Goal: Answer question/provide support: Share knowledge or assist other users

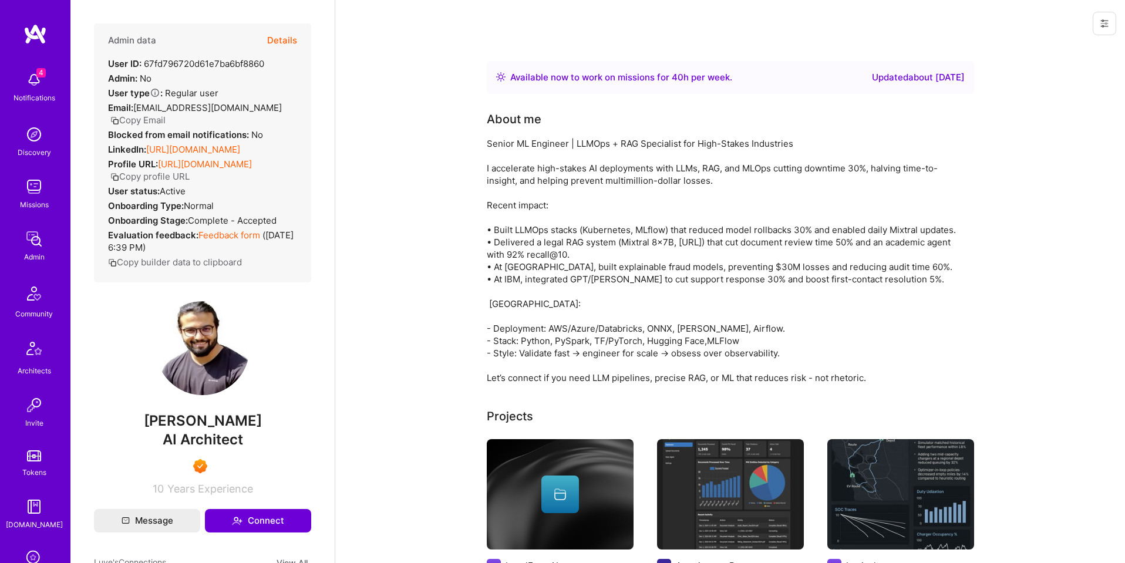
click at [285, 42] on button "Details" at bounding box center [282, 40] width 30 height 34
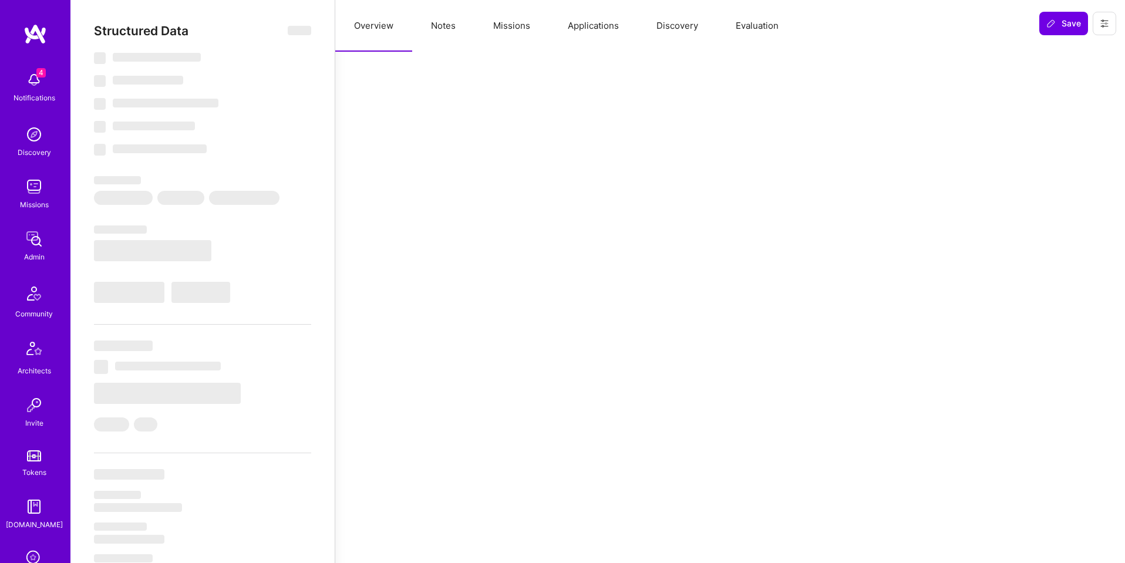
click at [743, 29] on button "Evaluation" at bounding box center [757, 26] width 80 height 52
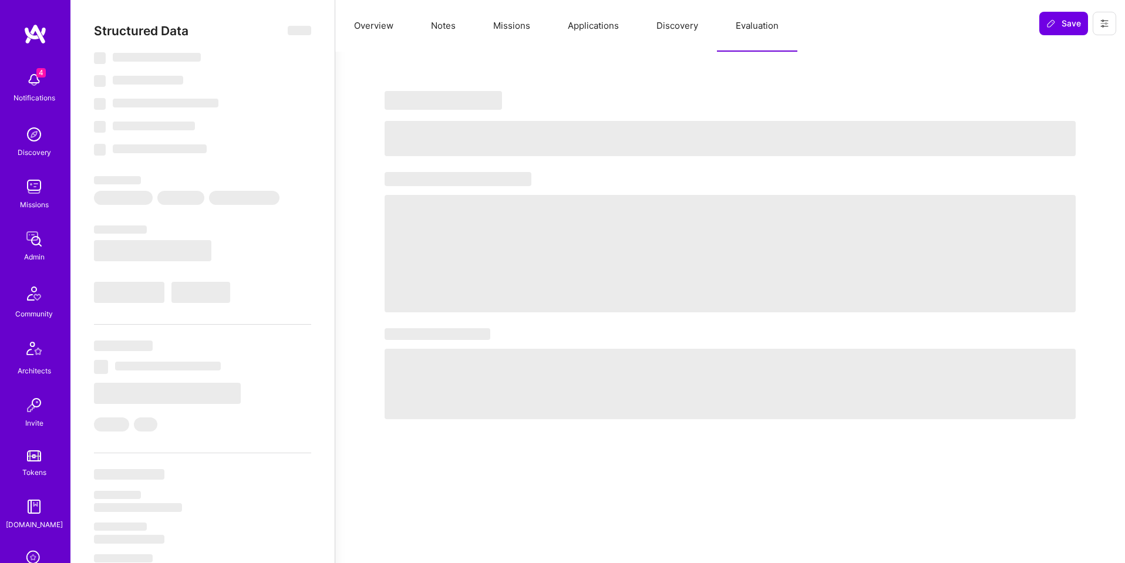
select select "Right Now"
select select "7"
select select "6"
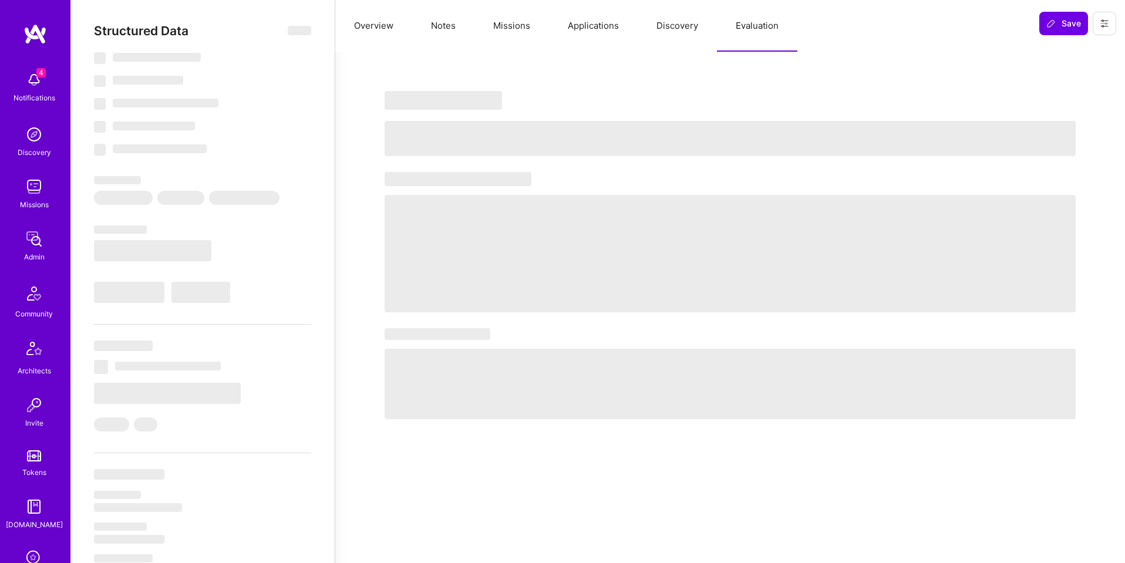
select select "IN"
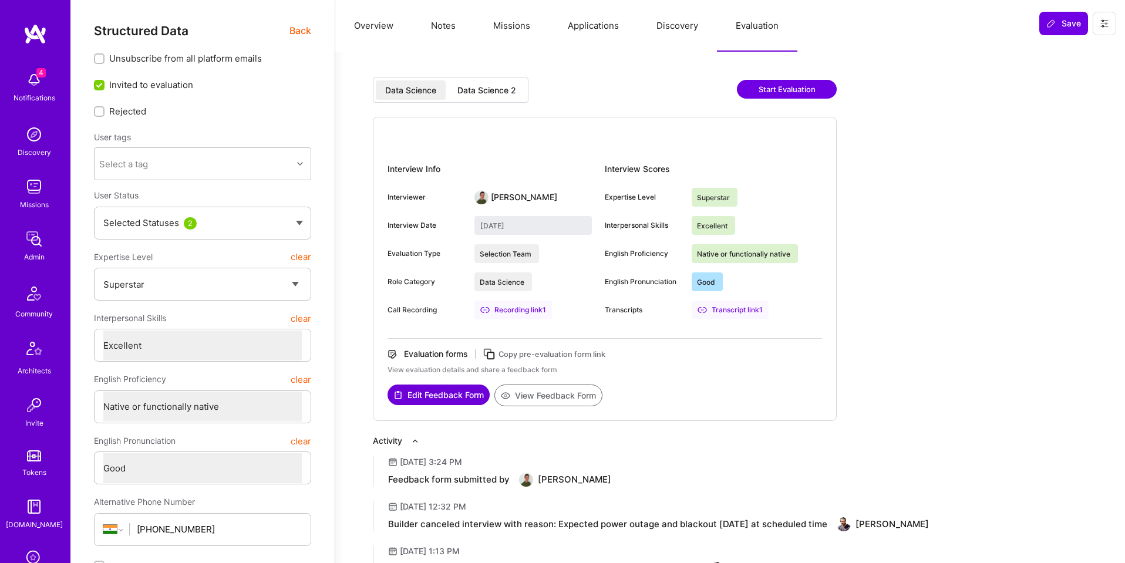
click at [509, 90] on div "Data Science 2" at bounding box center [486, 91] width 59 height 12
type input "September 2, 2025"
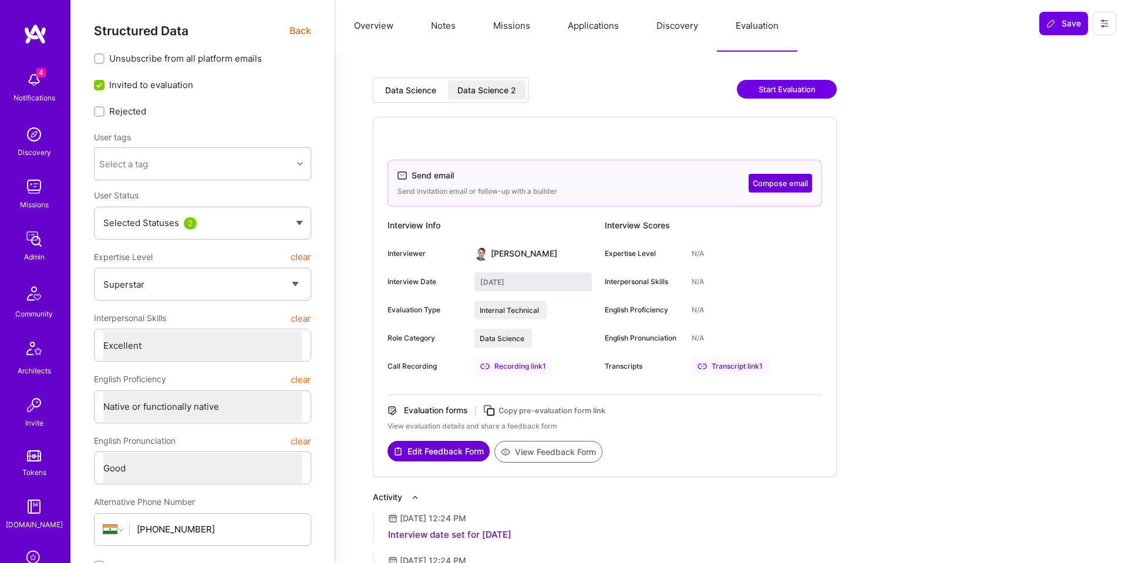
click at [599, 32] on button "Applications" at bounding box center [593, 26] width 89 height 52
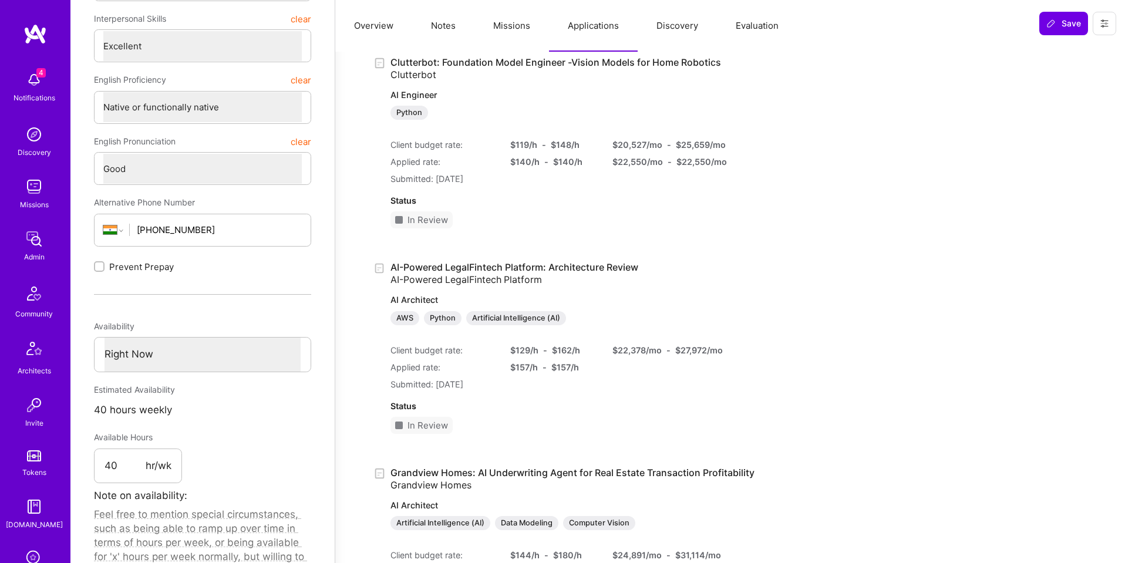
scroll to position [455, 0]
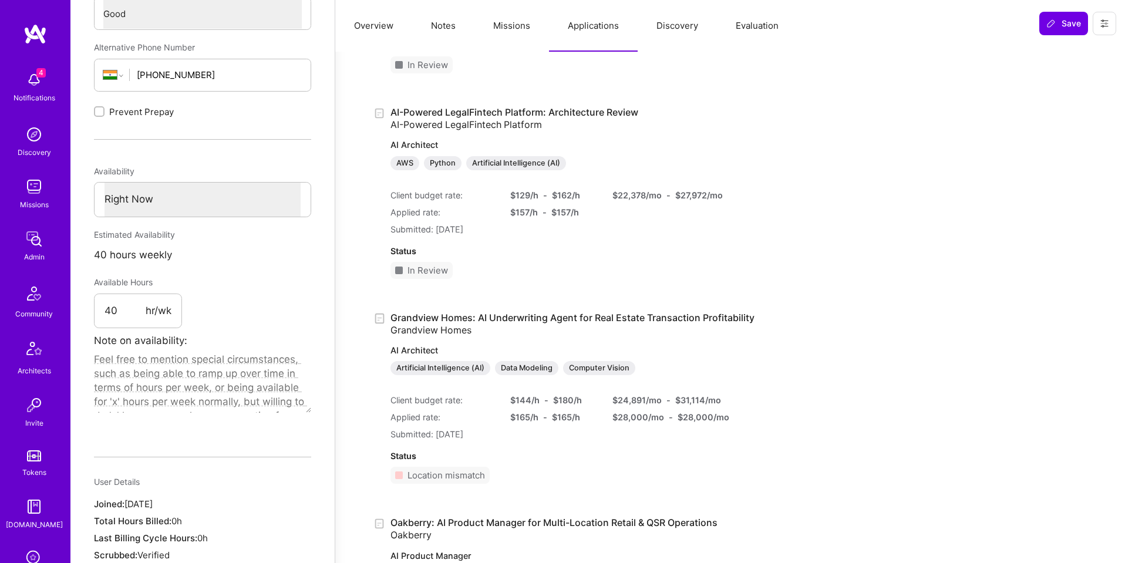
click at [533, 111] on link "AI-Powered LegalFintech Platform: Architecture Review AI-Powered LegalFintech P…" at bounding box center [546, 138] width 310 height 64
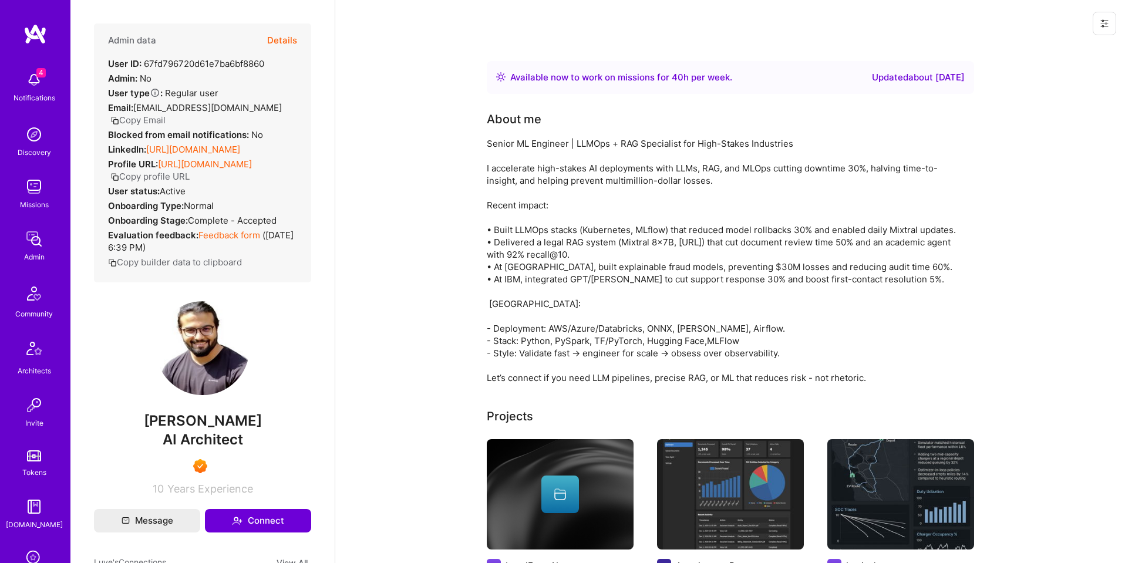
scroll to position [455, 0]
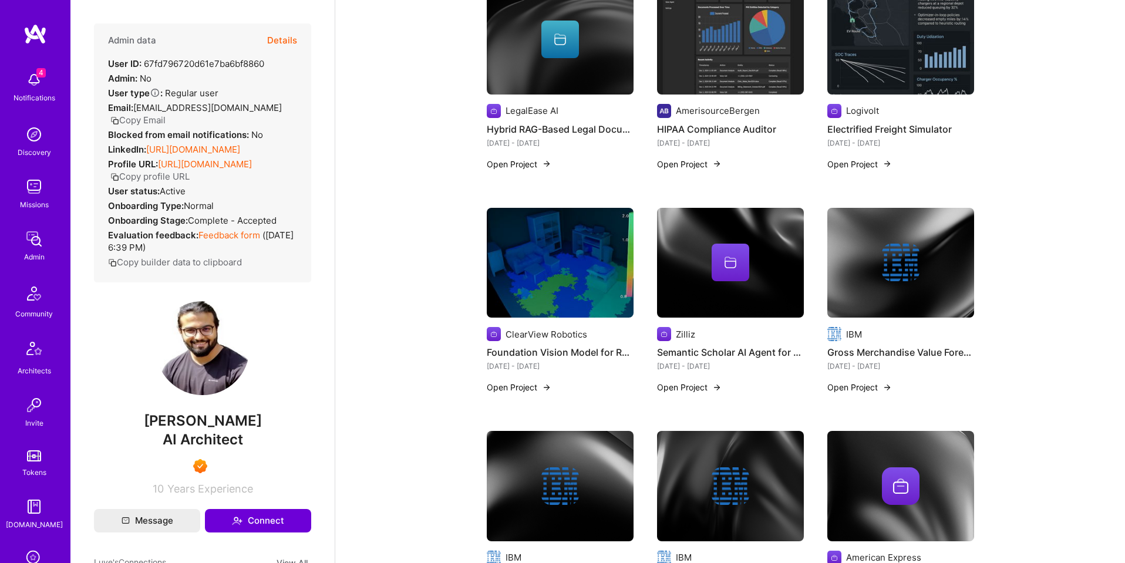
click at [288, 32] on button "Details" at bounding box center [282, 40] width 30 height 34
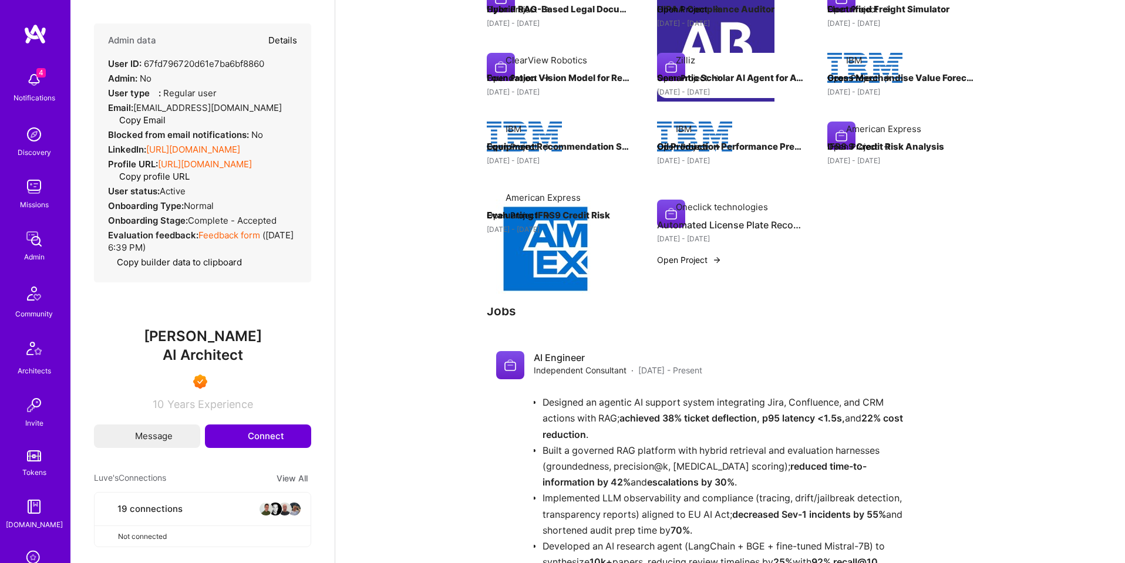
type textarea "x"
select select "7"
select select "6"
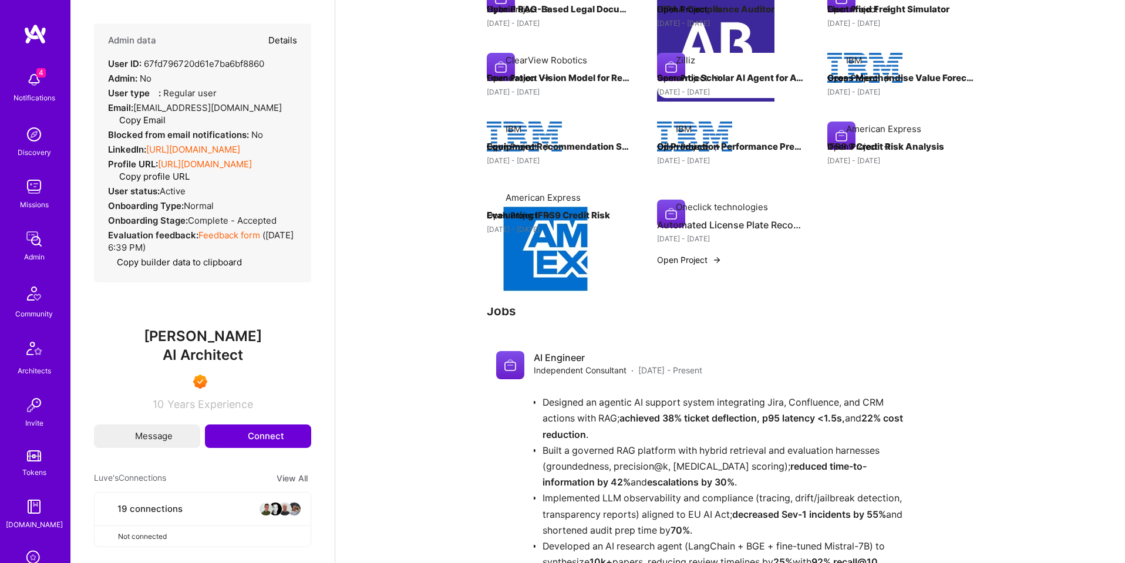
select select "IN"
select select "Right Now"
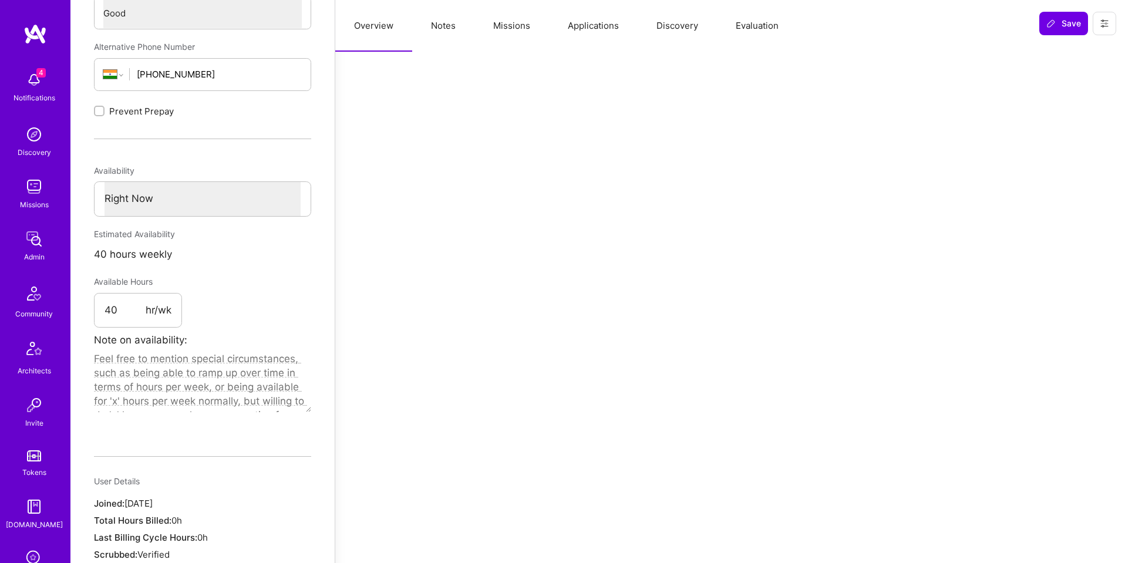
click at [622, 22] on button "Applications" at bounding box center [593, 26] width 89 height 52
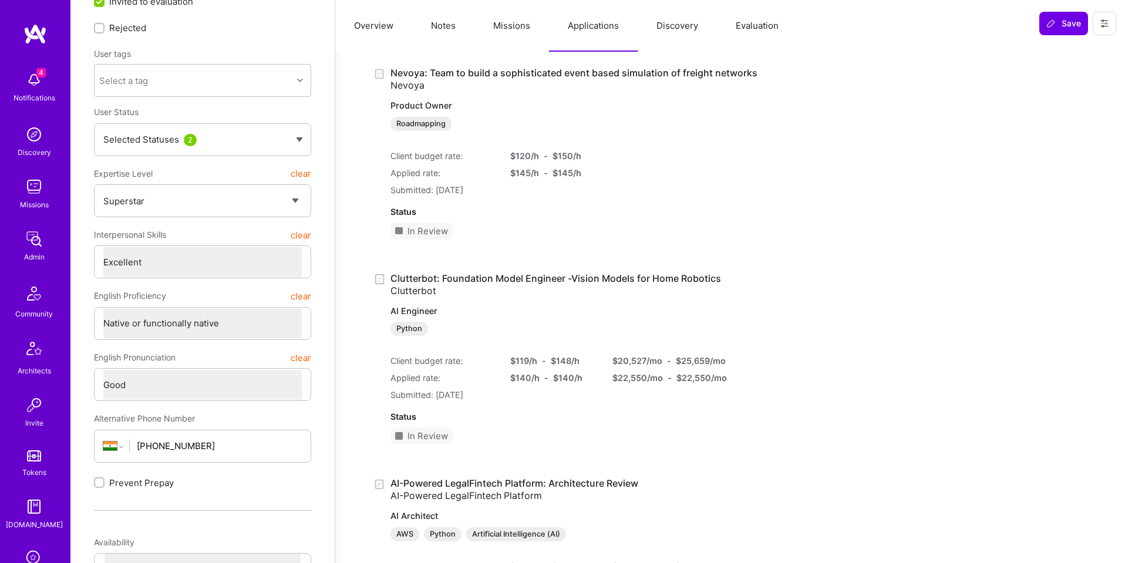
scroll to position [0, 0]
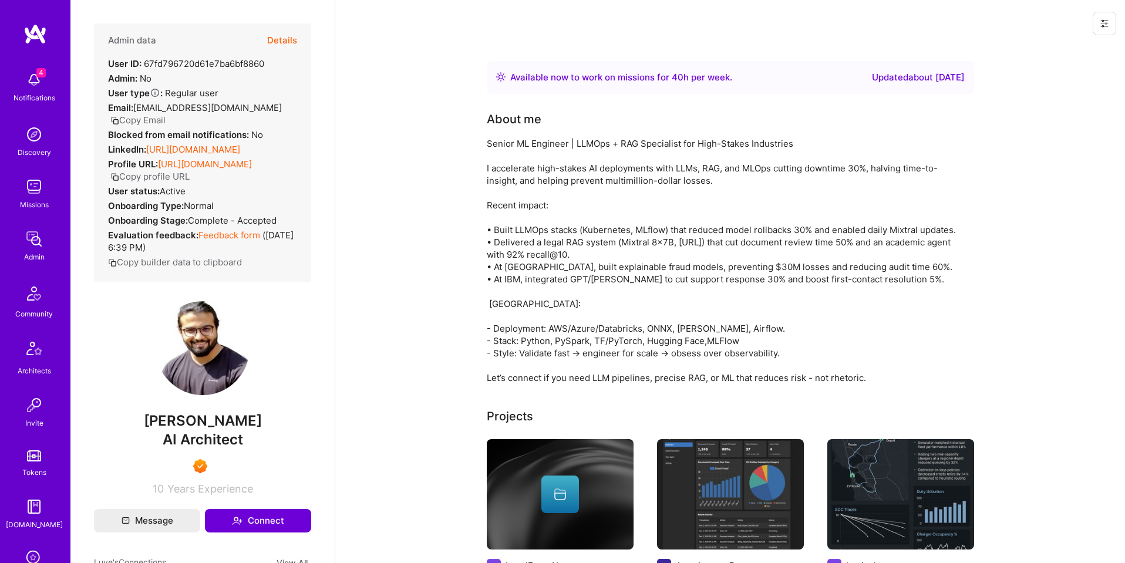
click at [291, 41] on button "Details" at bounding box center [282, 40] width 30 height 34
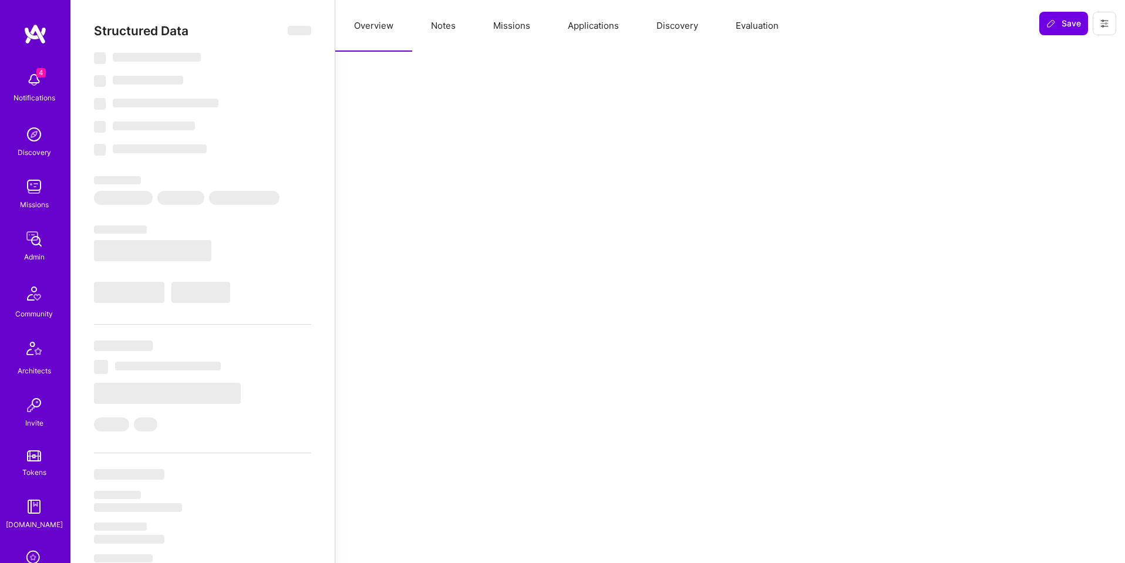
click at [600, 26] on button "Applications" at bounding box center [593, 26] width 89 height 52
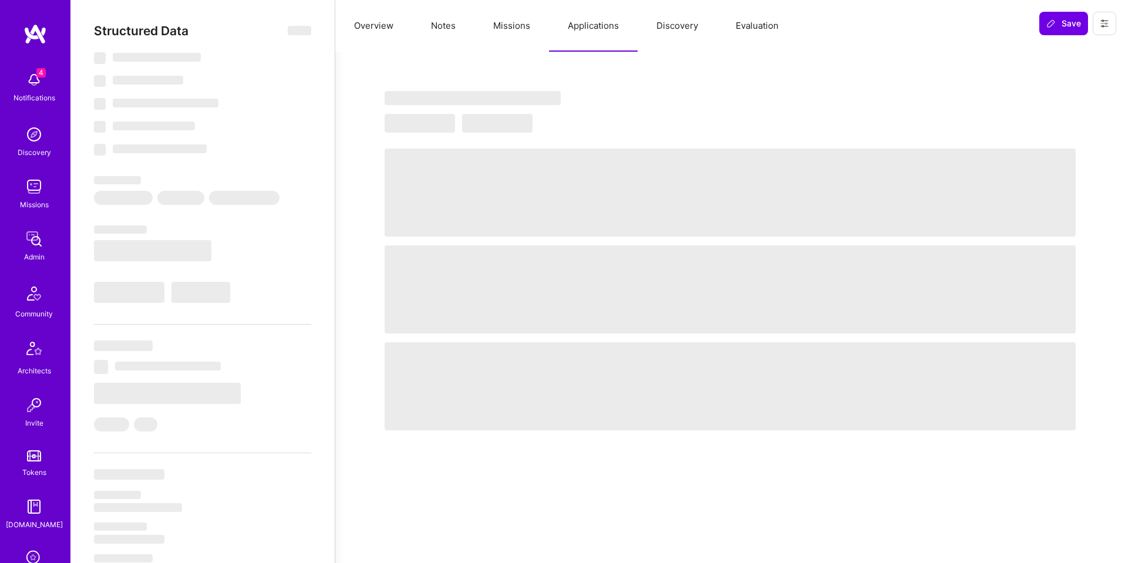
select select "Right Now"
select select "7"
select select "6"
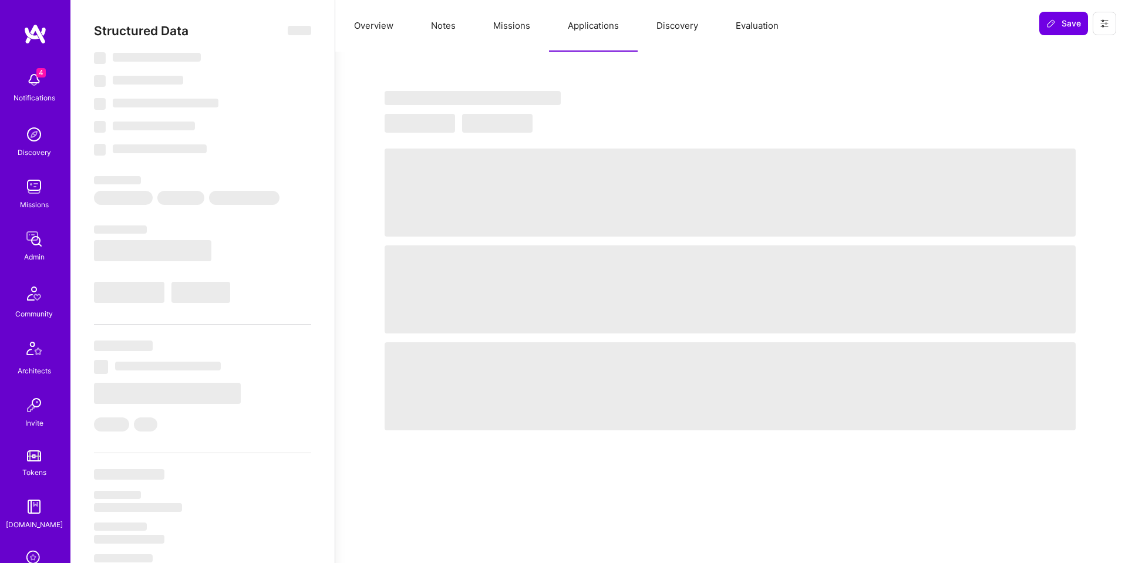
select select "IN"
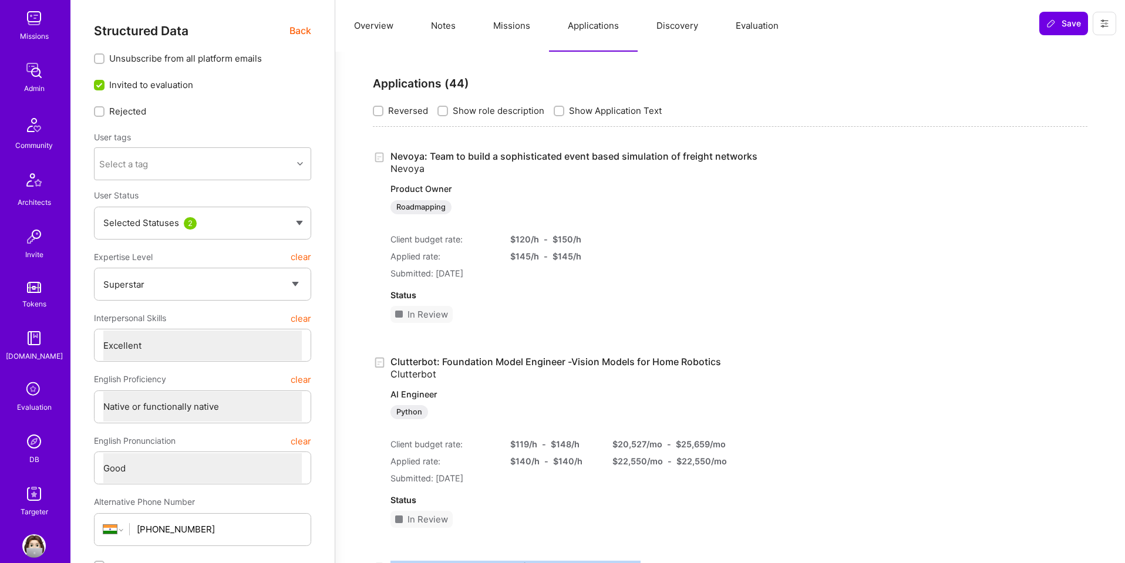
scroll to position [187, 0]
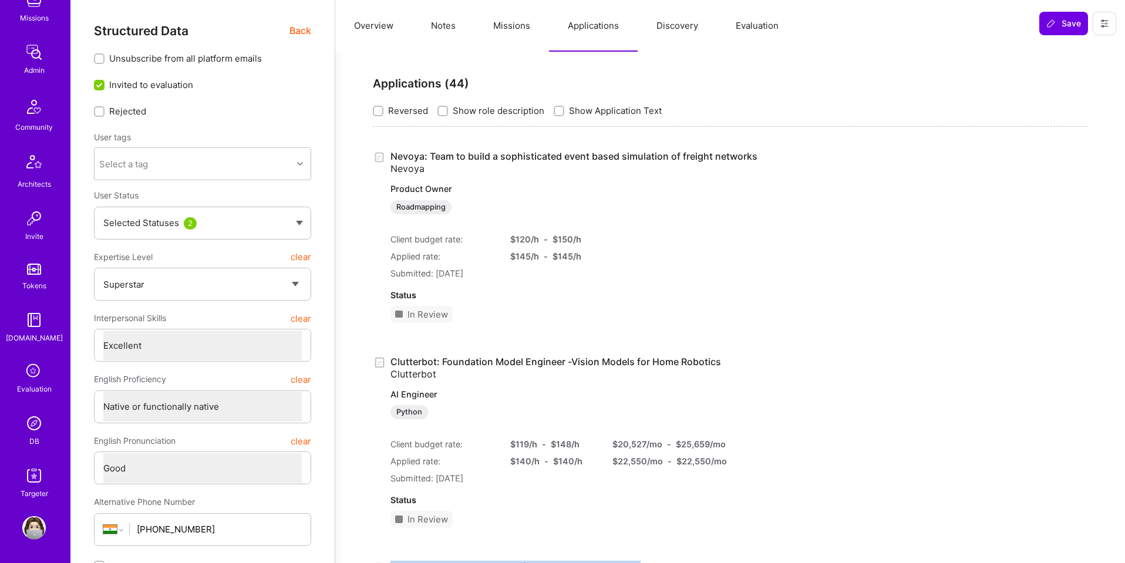
click at [41, 432] on img at bounding box center [33, 423] width 23 height 23
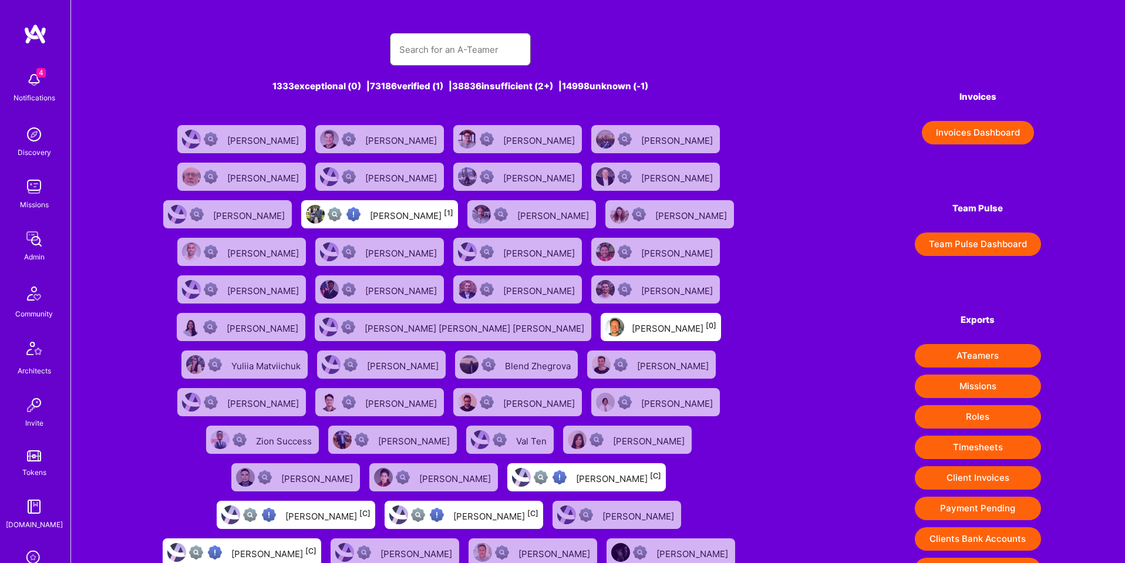
click at [471, 51] on input "text" at bounding box center [460, 50] width 122 height 30
paste input "brett.loveday2@gmail.com"
type input "brett.loveday2@gmail.com"
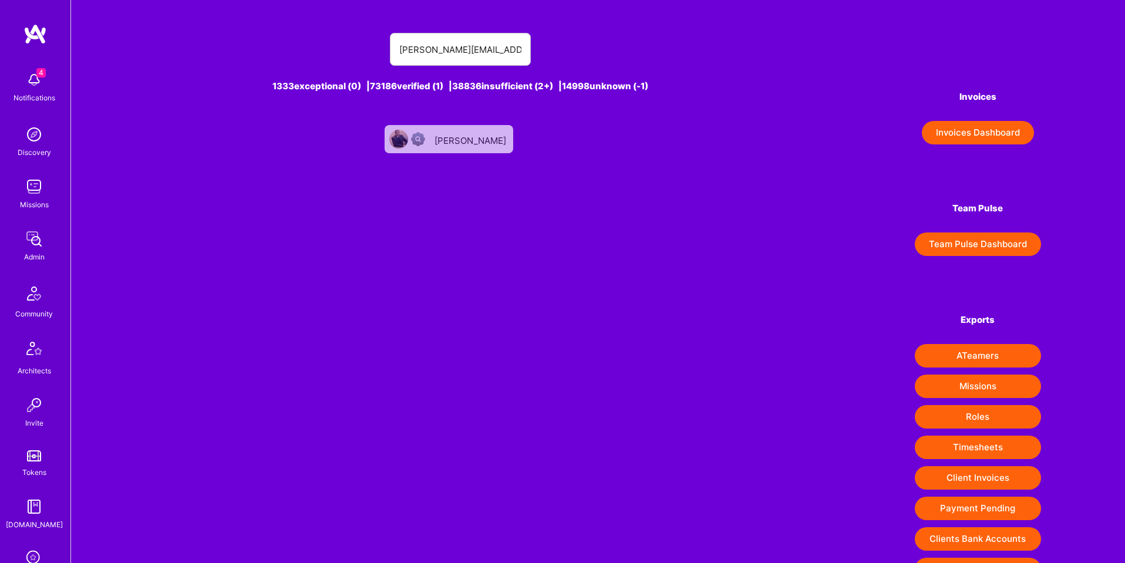
click at [459, 144] on div "Brett Loveday" at bounding box center [472, 139] width 74 height 15
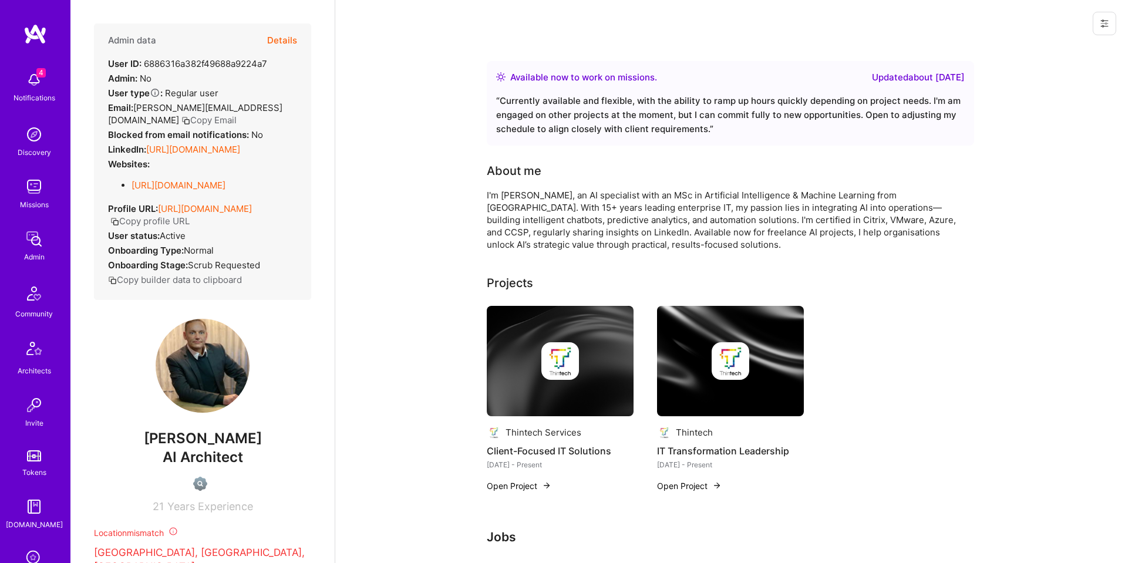
scroll to position [187, 0]
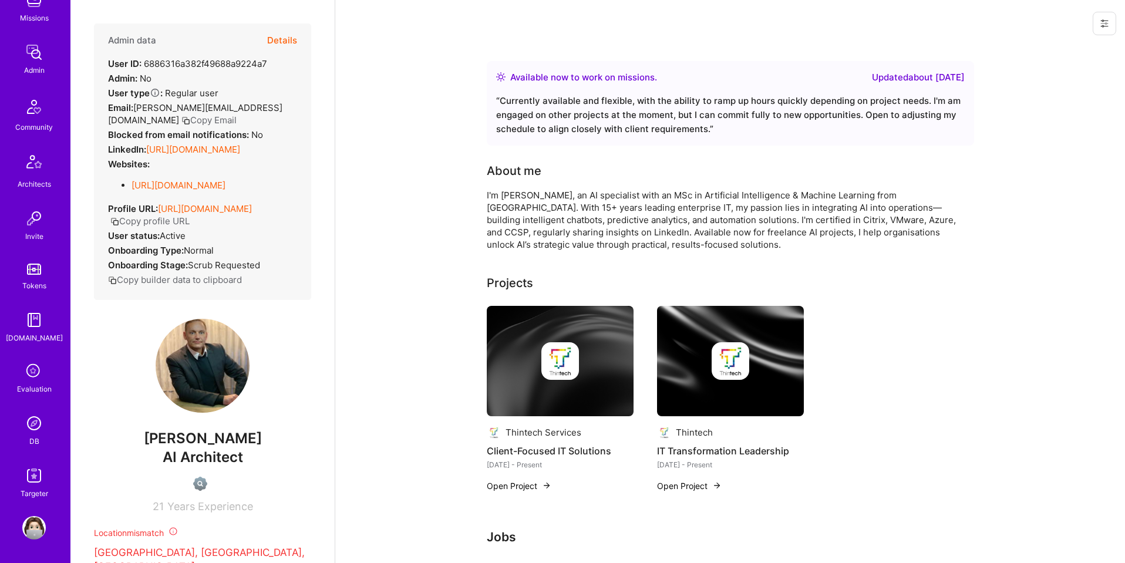
click at [31, 425] on img at bounding box center [33, 423] width 23 height 23
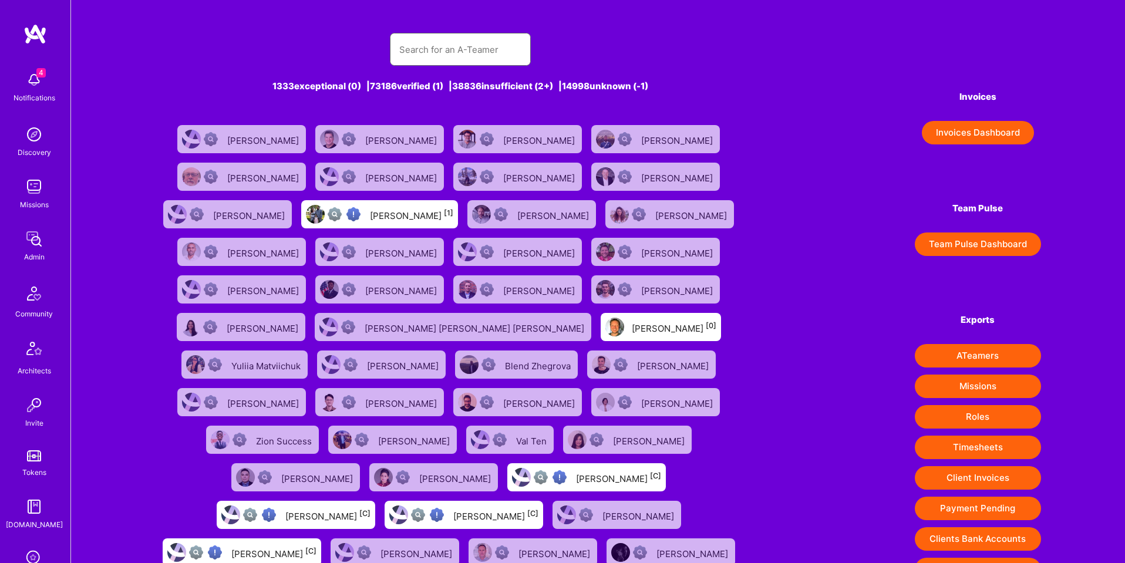
click at [472, 43] on input "text" at bounding box center [460, 50] width 122 height 30
paste input "[PERSON_NAME]"
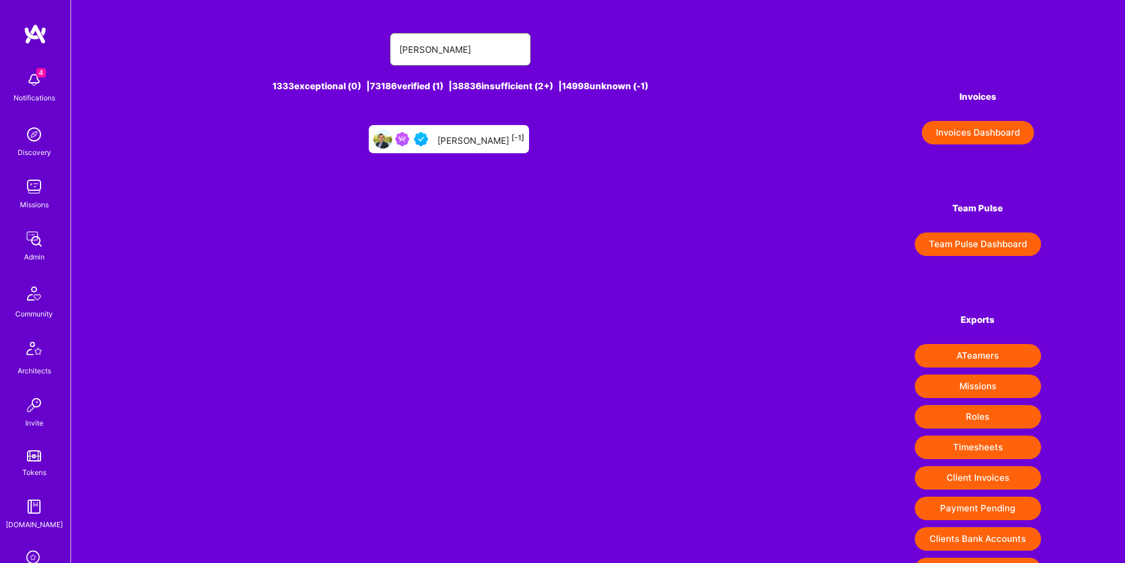
type input "[PERSON_NAME]"
click at [477, 134] on div "Kiril Ralinovski [-1]" at bounding box center [481, 139] width 87 height 15
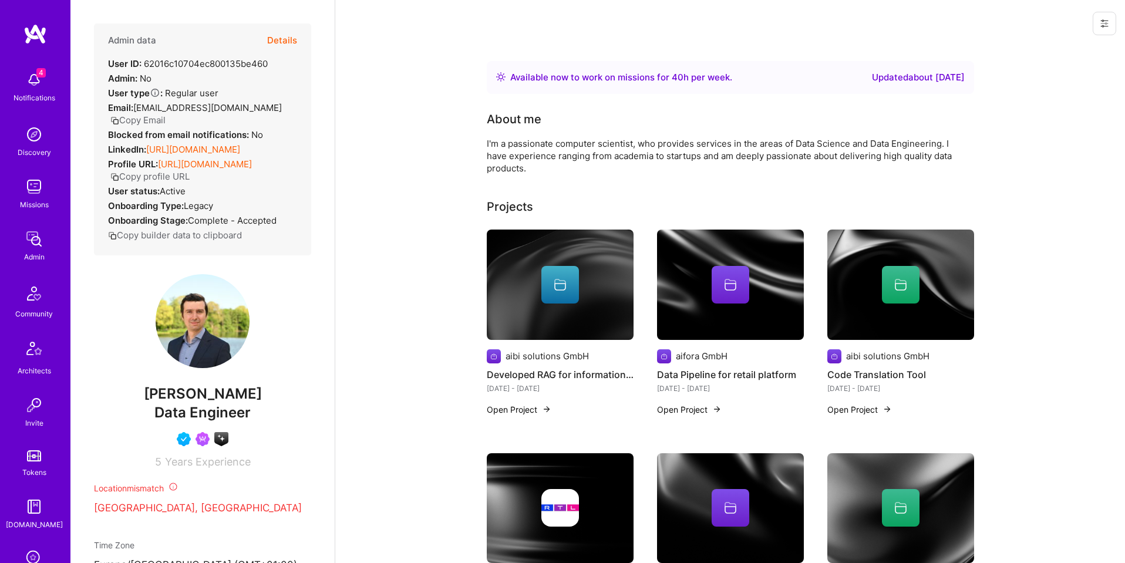
click at [1101, 20] on icon at bounding box center [1104, 23] width 9 height 9
click at [1049, 45] on button "Login as Kiril" at bounding box center [1062, 50] width 109 height 30
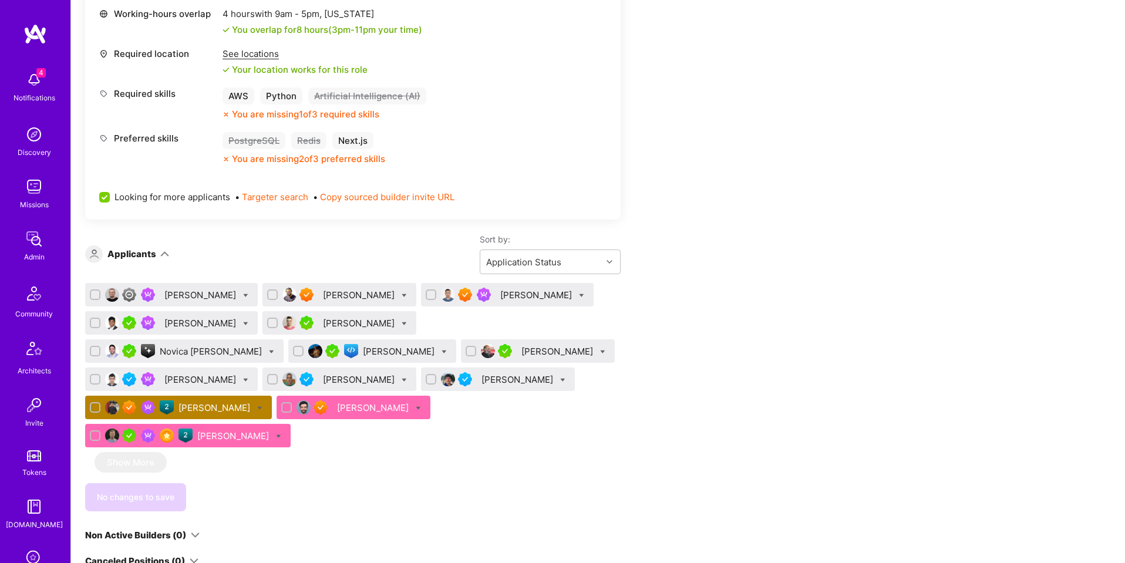
scroll to position [563, 0]
